Goal: Task Accomplishment & Management: Manage account settings

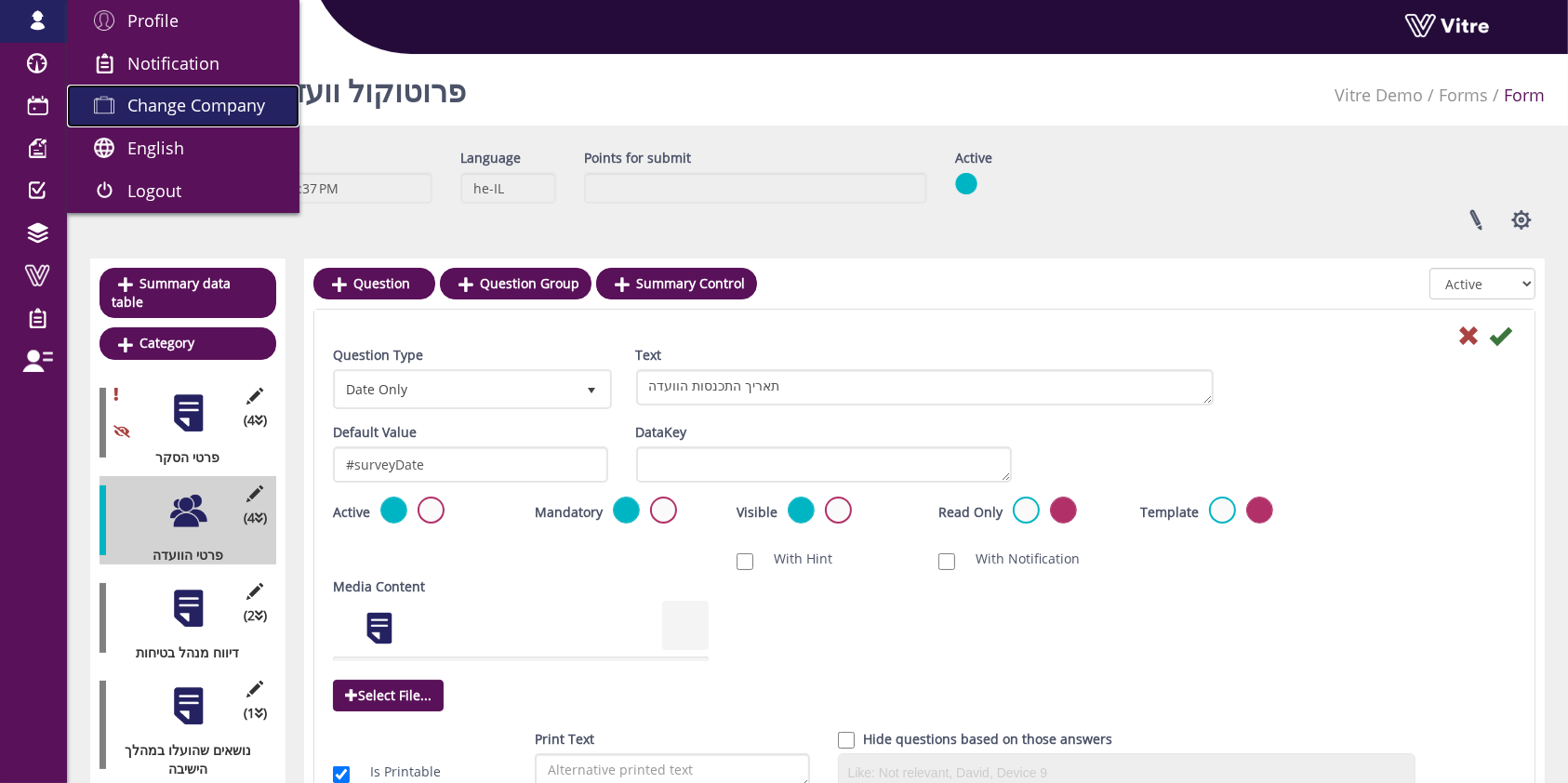
click at [141, 104] on span "Change Company" at bounding box center [196, 104] width 137 height 22
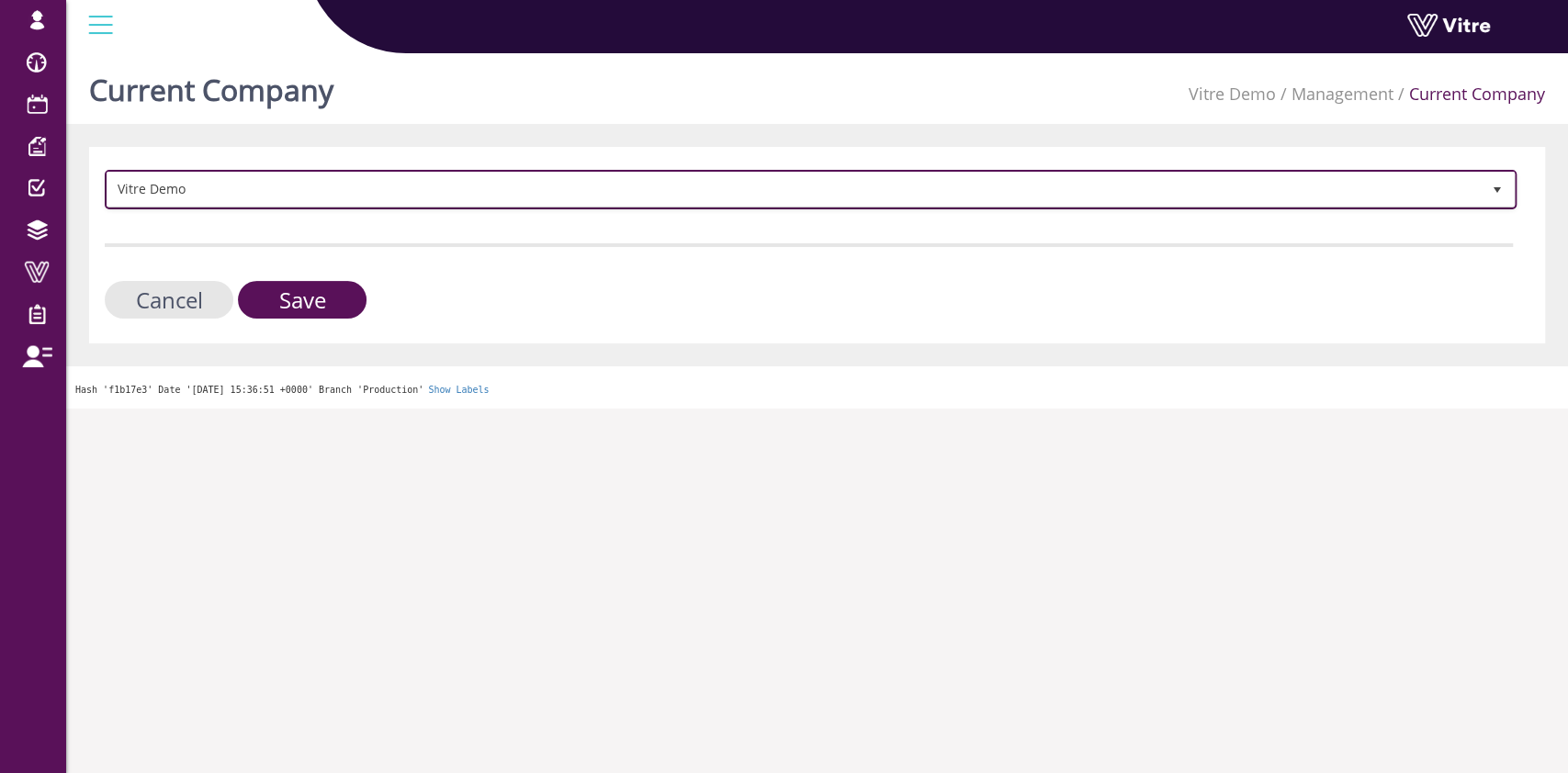
click at [289, 194] on span "Vitre Demo" at bounding box center [795, 189] width 1373 height 33
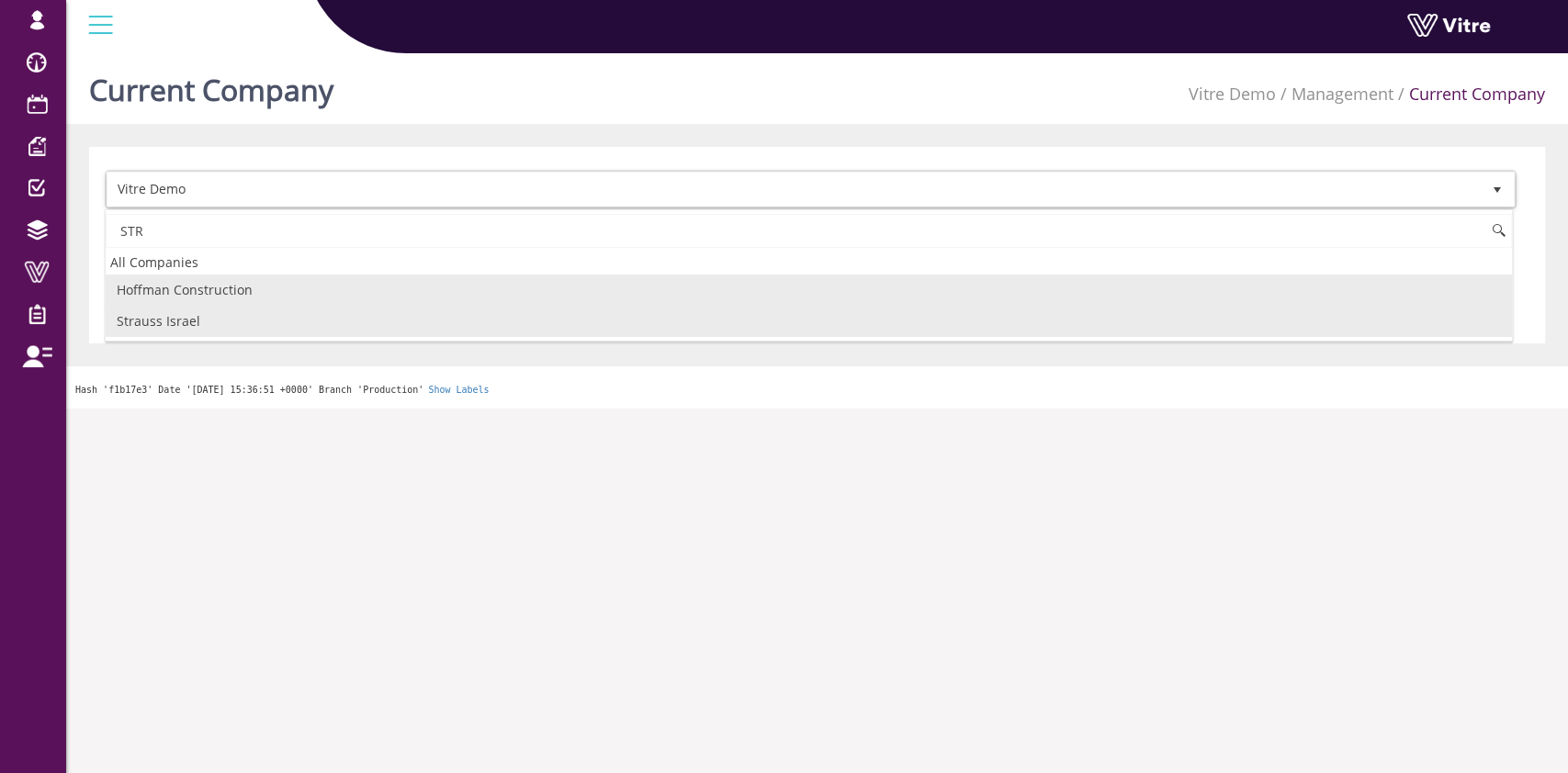
click at [226, 320] on li "Strauss Israel" at bounding box center [809, 321] width 1407 height 31
type input "STR"
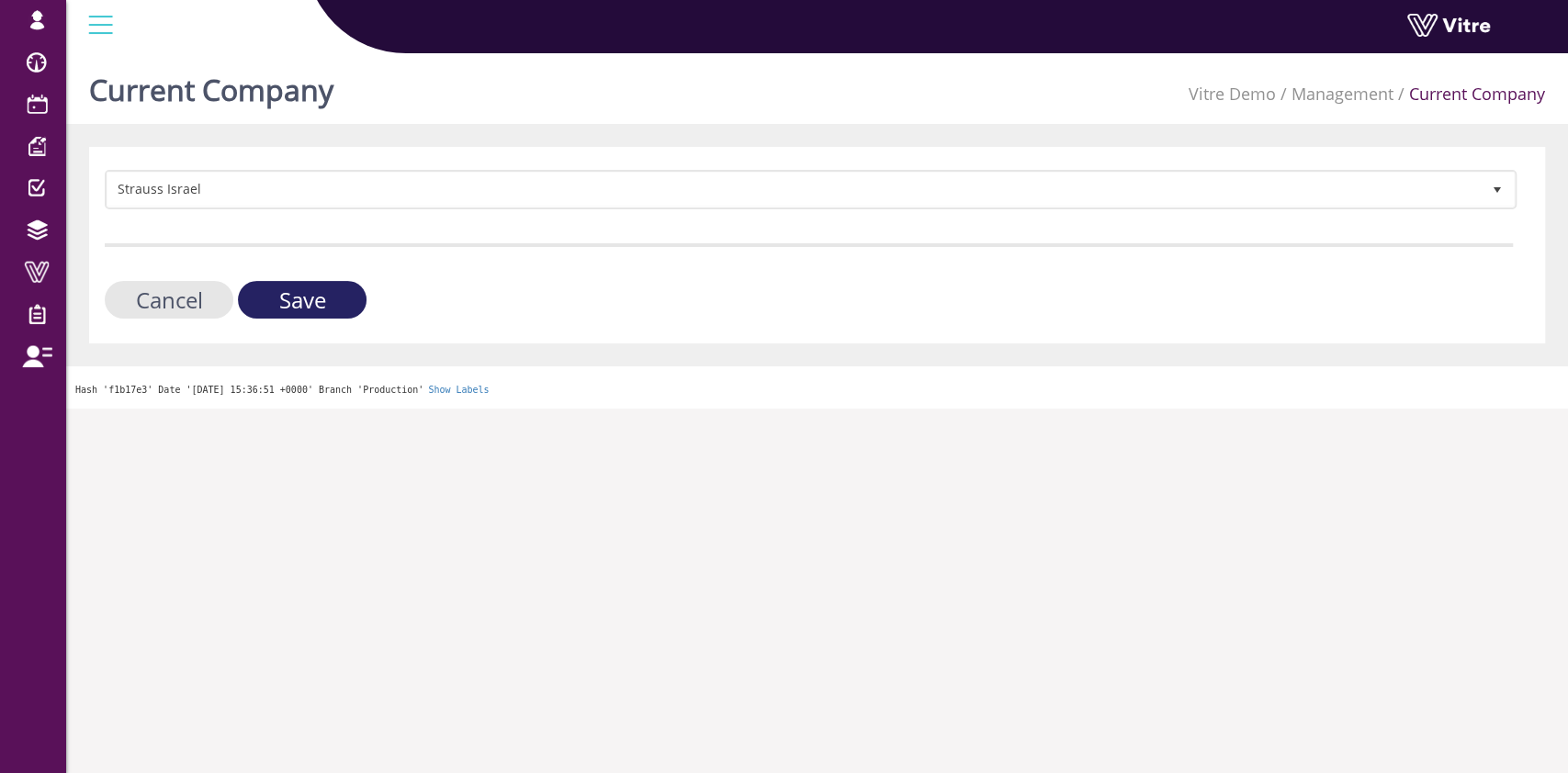
click at [311, 299] on input "Save" at bounding box center [302, 299] width 129 height 37
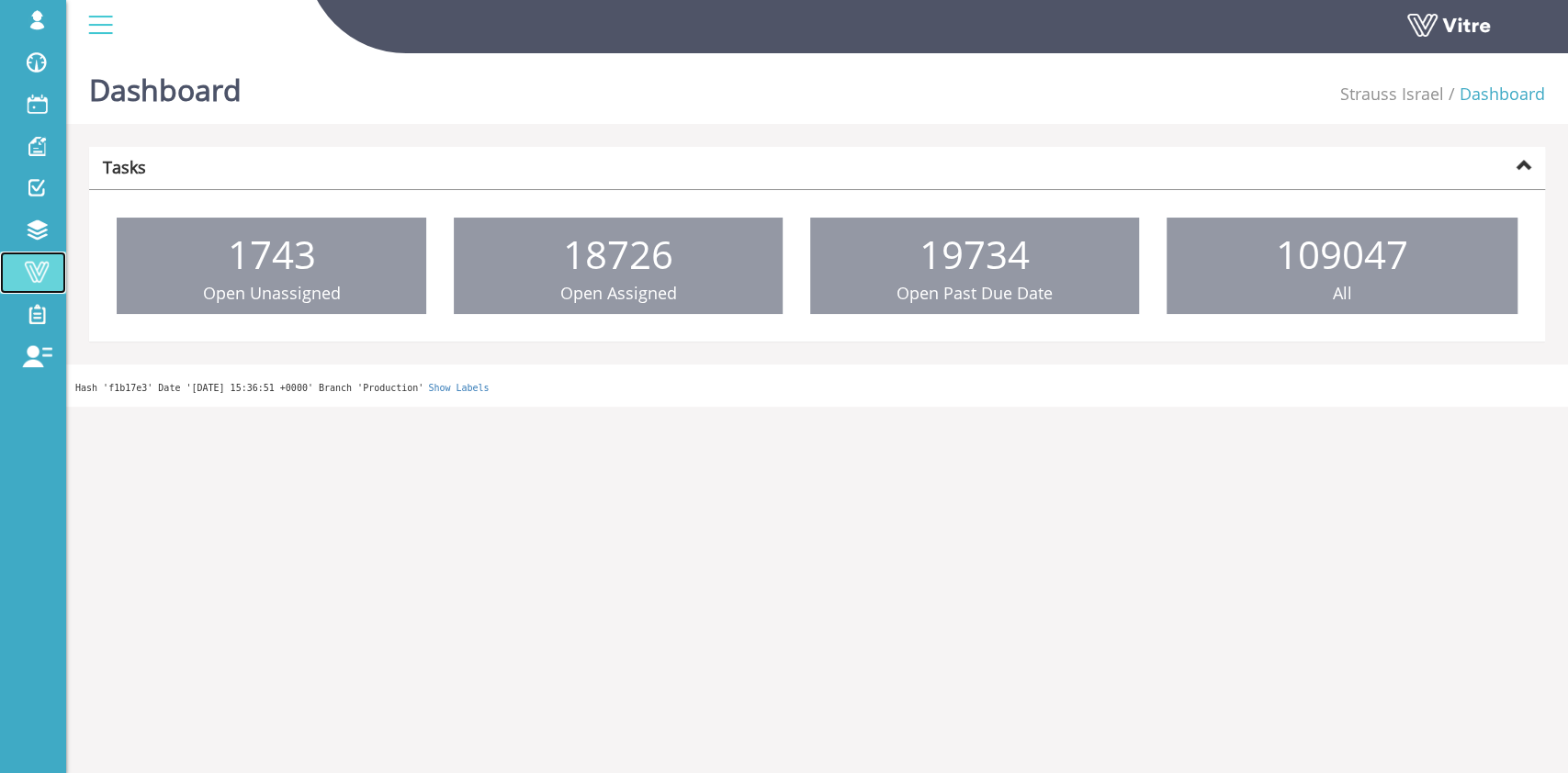
click at [35, 275] on span at bounding box center [36, 271] width 46 height 22
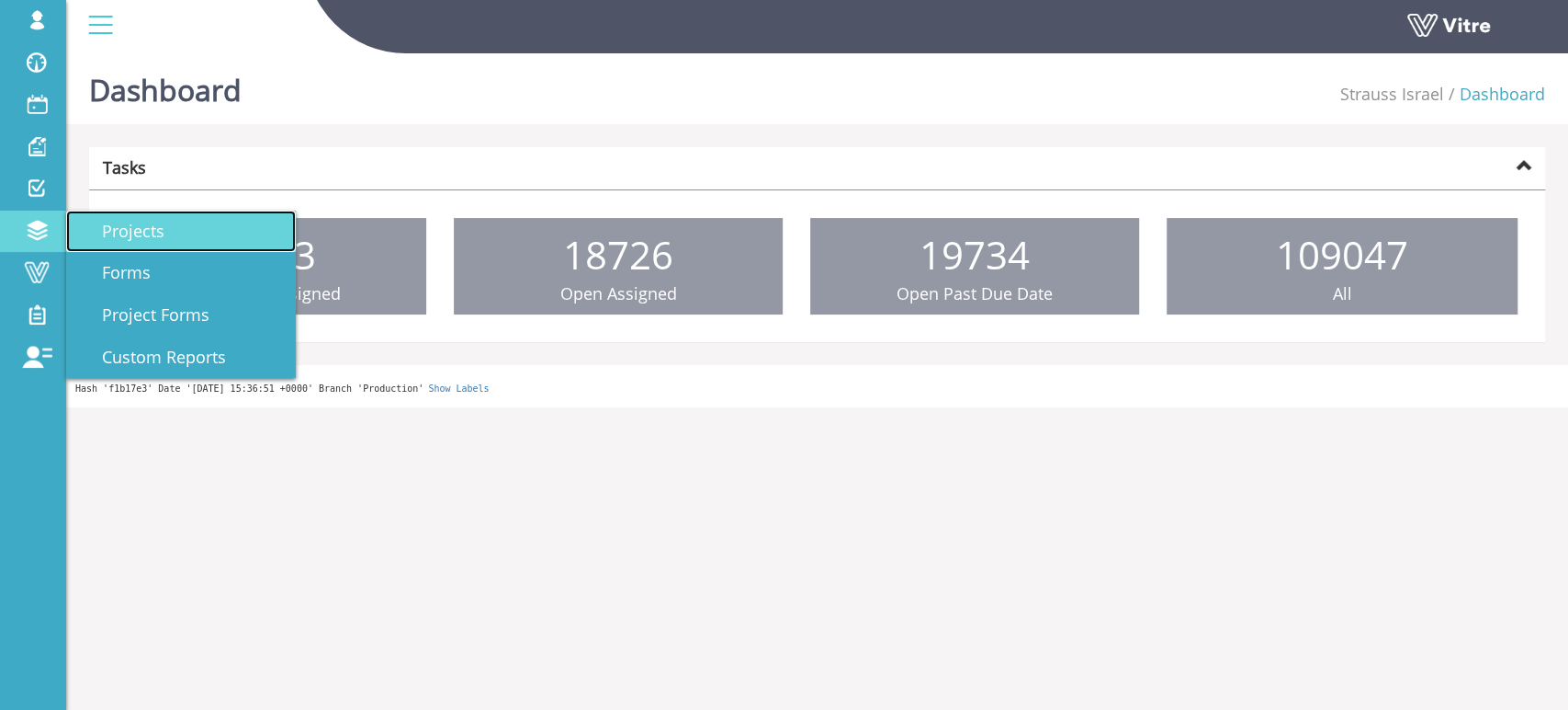
click at [176, 229] on link "Projects" at bounding box center [180, 231] width 229 height 42
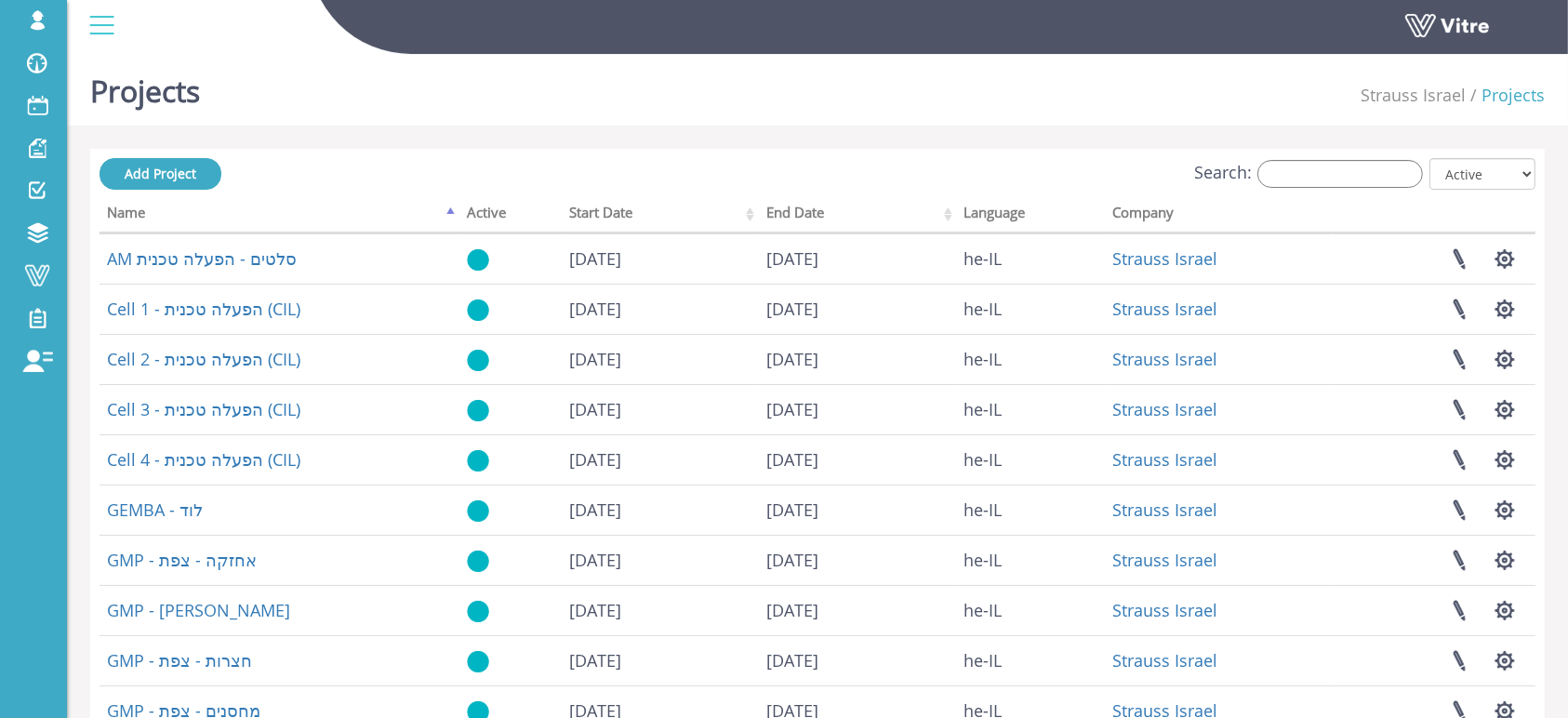
click at [1321, 158] on div "Search: All Active Not Active" at bounding box center [817, 176] width 1436 height 35
click at [1321, 169] on input "Search:" at bounding box center [1339, 173] width 165 height 28
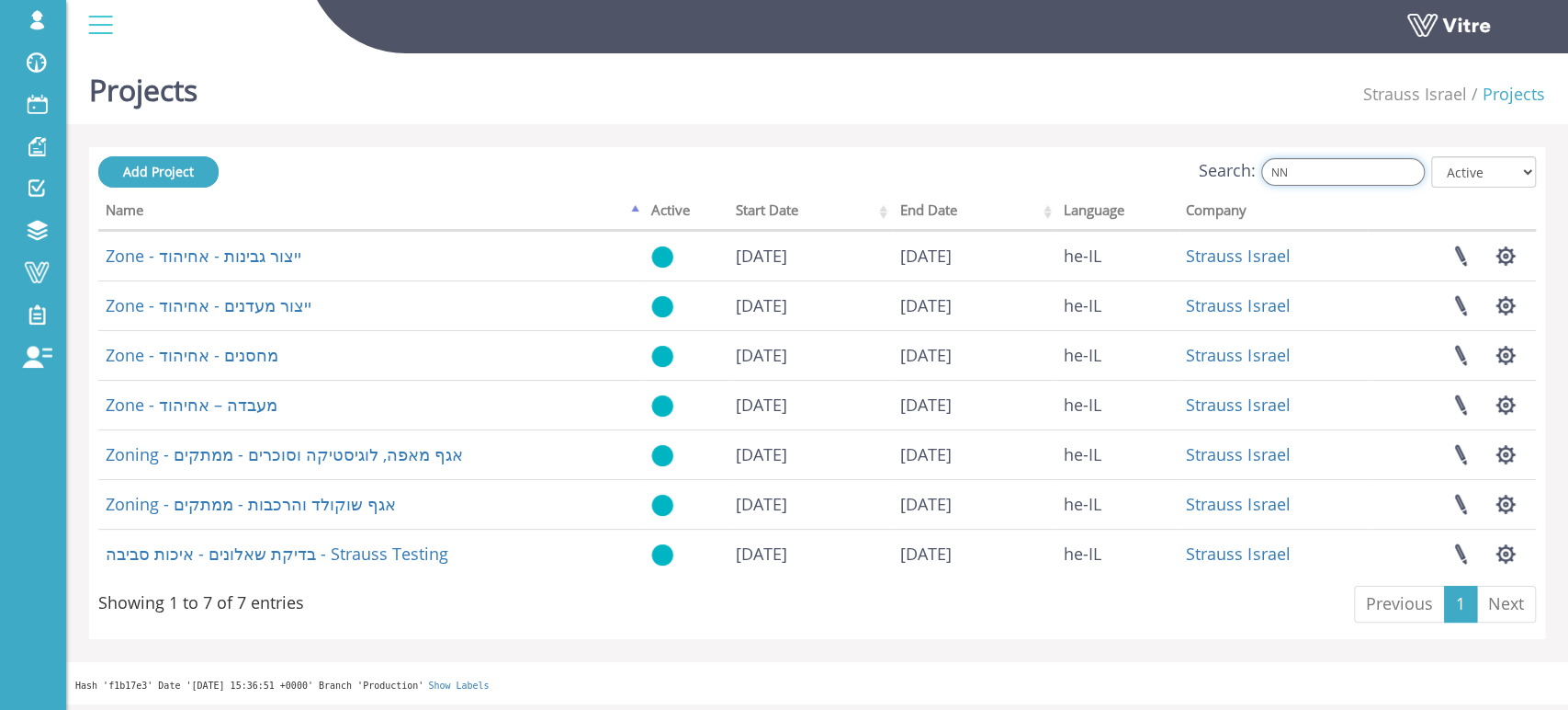
type input "N"
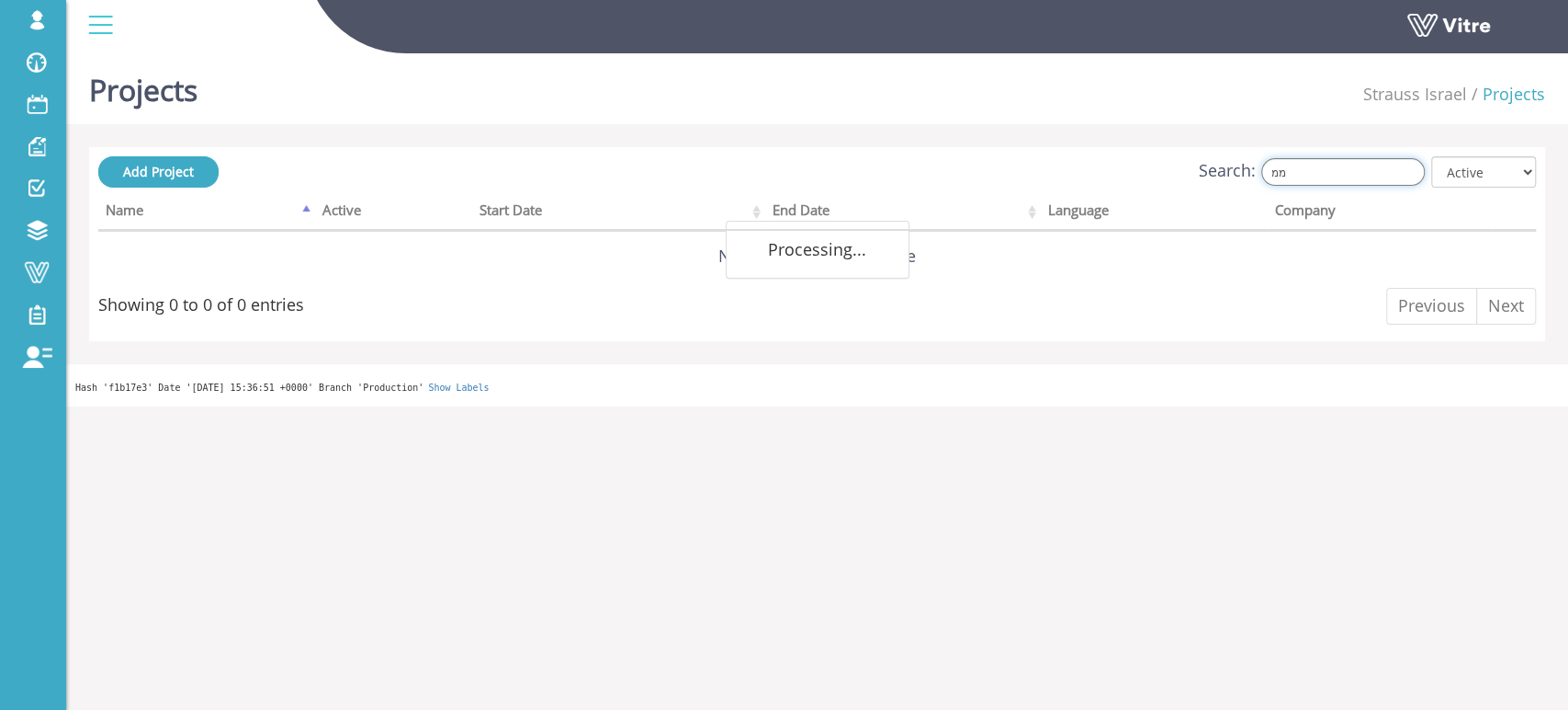
type input "מ"
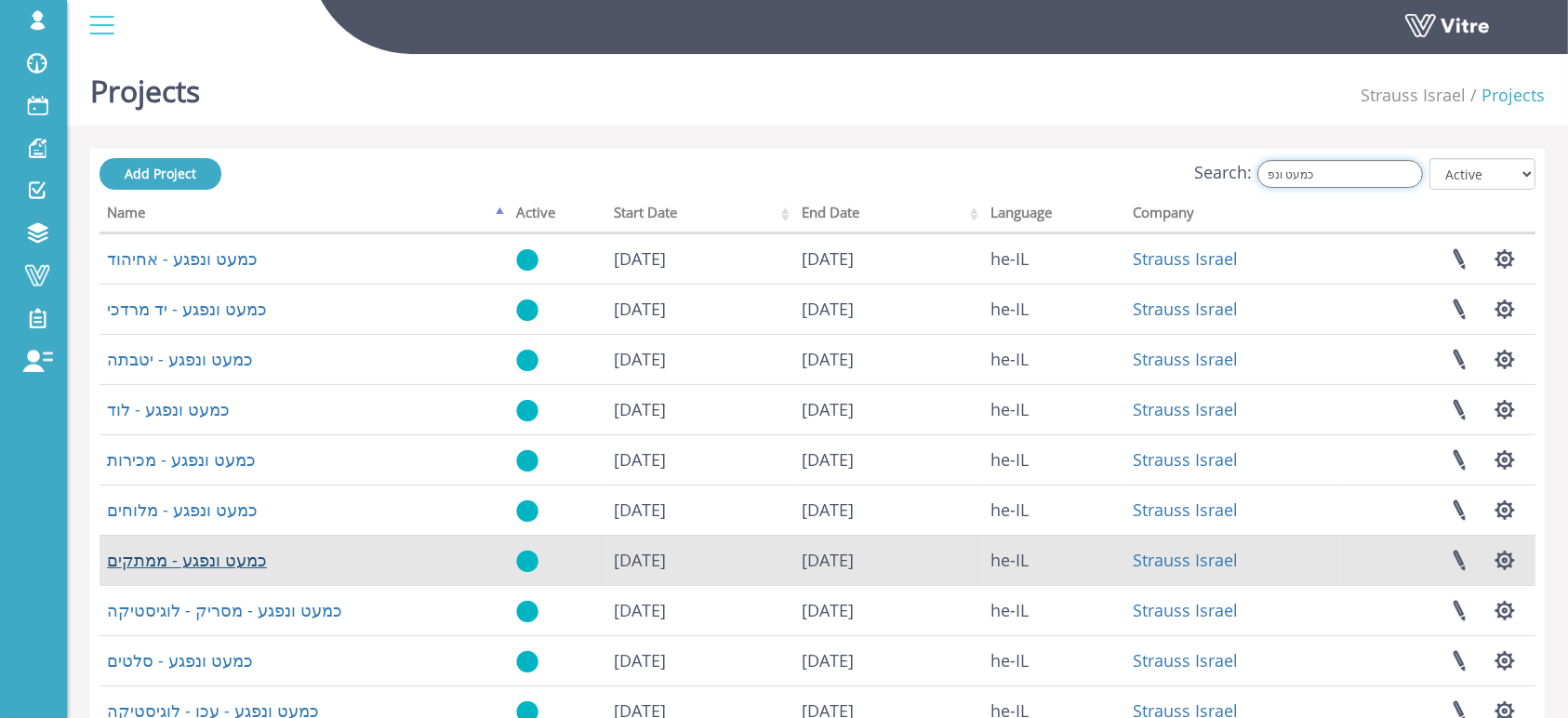
type input "כמעט ונפ"
click at [158, 557] on link "כמעט ונפגע - ממתקים" at bounding box center [187, 560] width 160 height 22
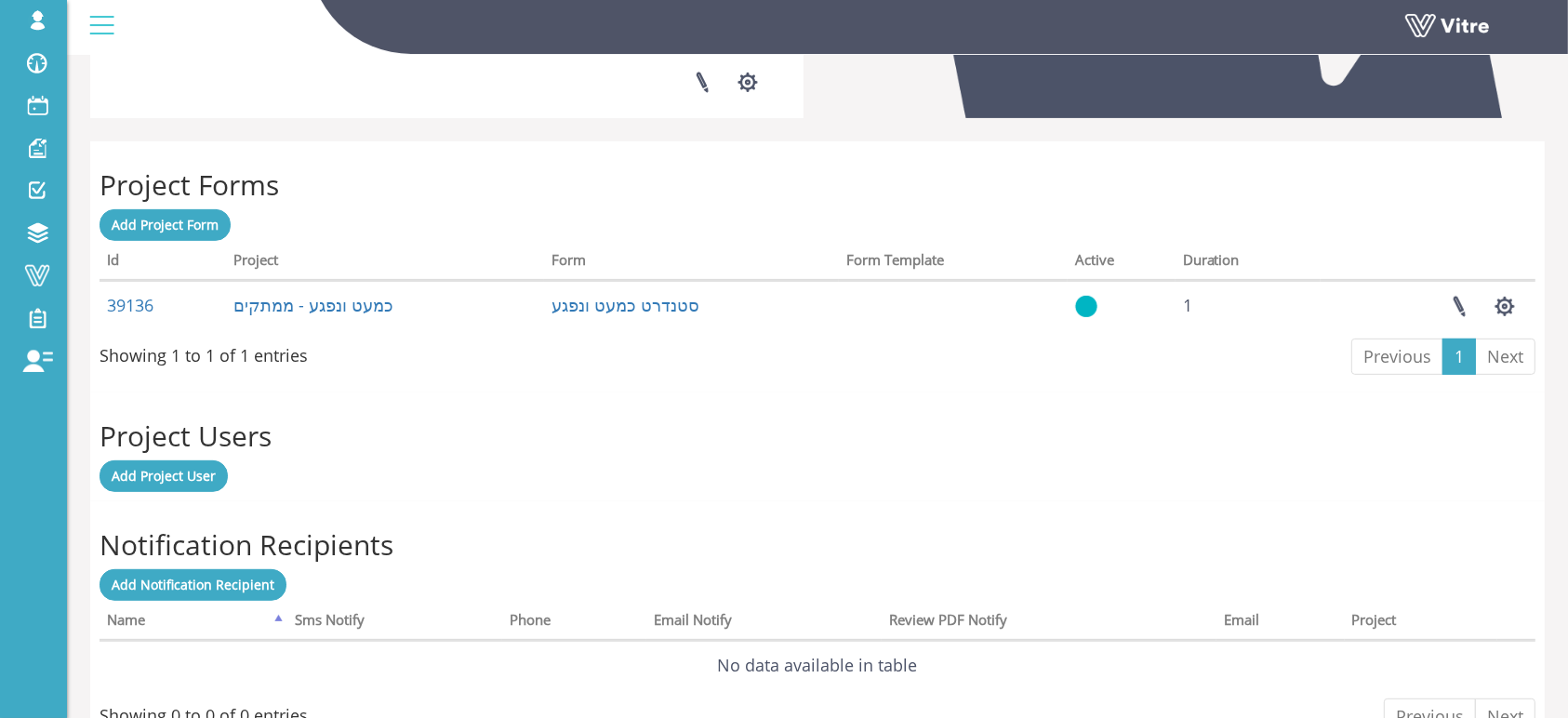
scroll to position [619, 0]
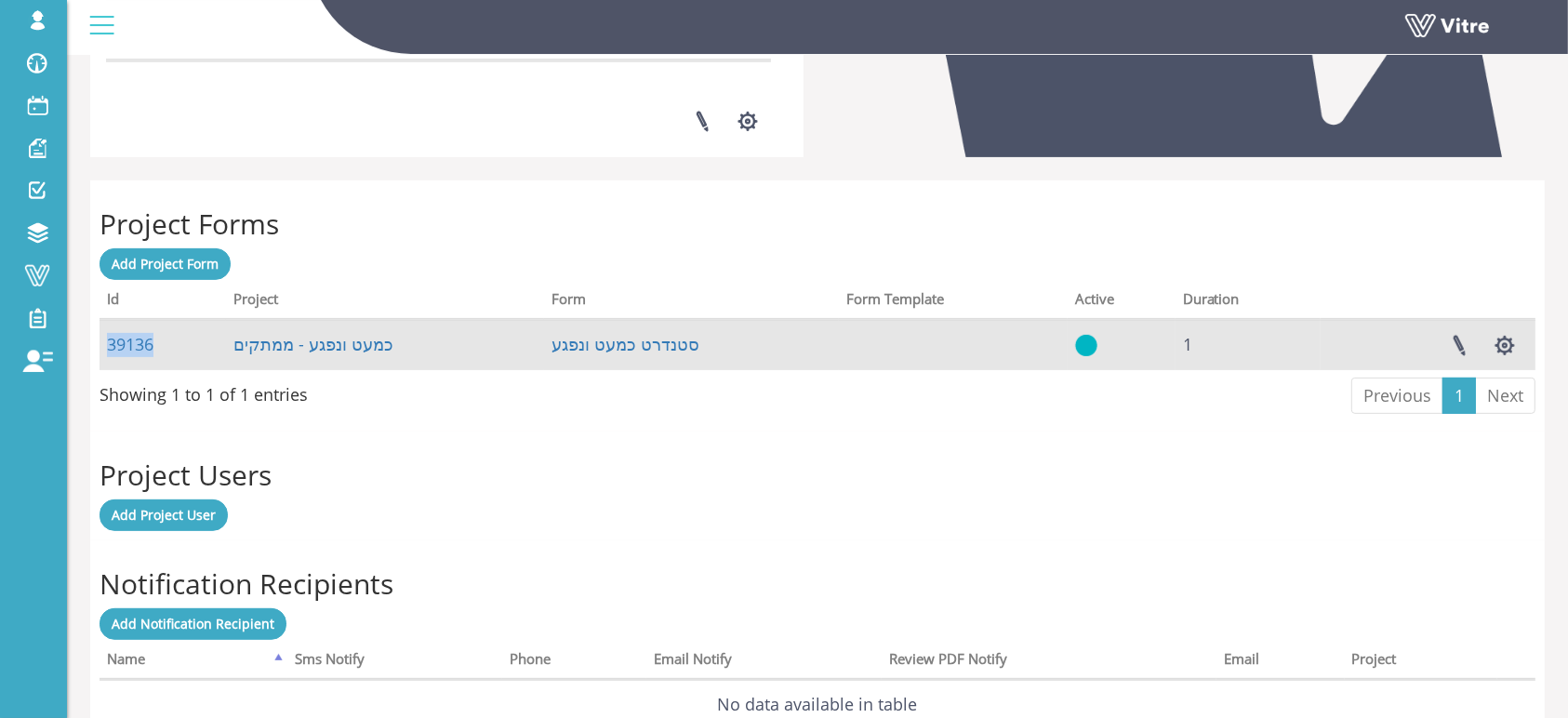
drag, startPoint x: 162, startPoint y: 349, endPoint x: 102, endPoint y: 350, distance: 60.0
click at [102, 350] on td "39136" at bounding box center [162, 345] width 127 height 50
copy link "39136"
